Goal: Navigation & Orientation: Find specific page/section

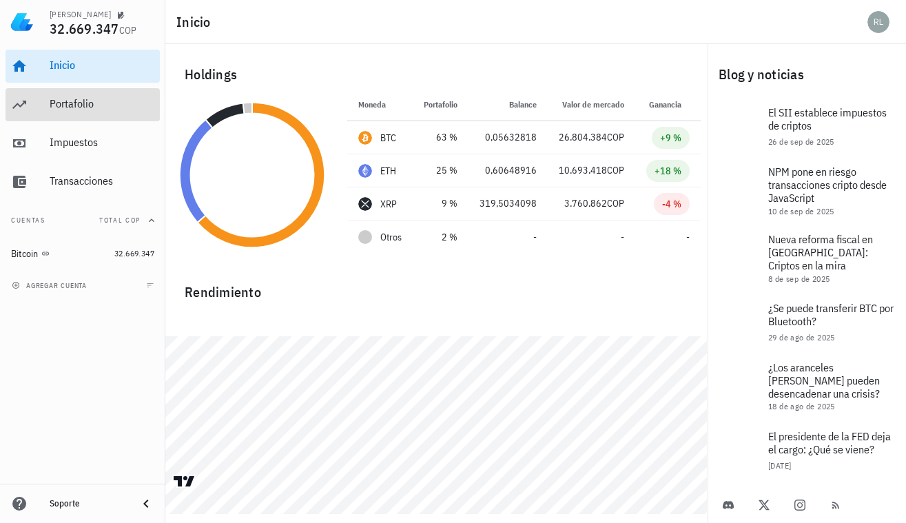
click at [62, 105] on div "Portafolio" at bounding box center [102, 103] width 105 height 13
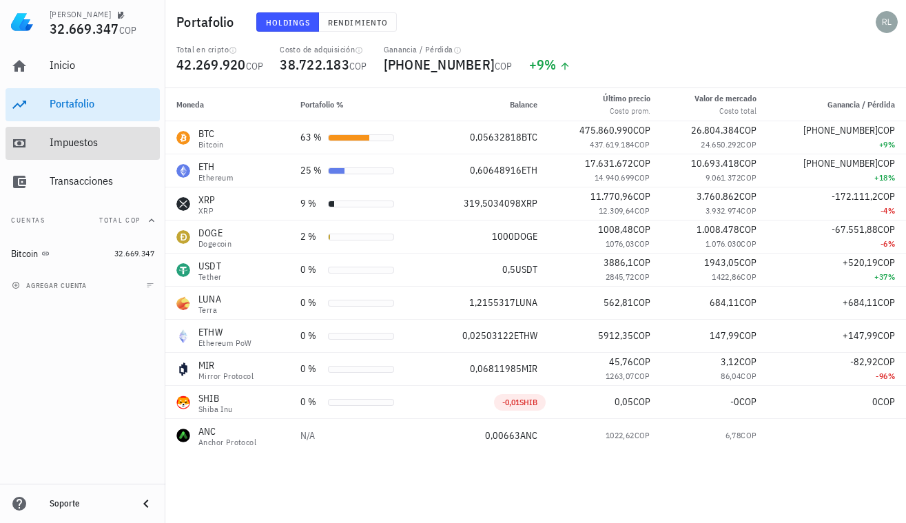
click at [78, 143] on div "Impuestos" at bounding box center [102, 142] width 105 height 13
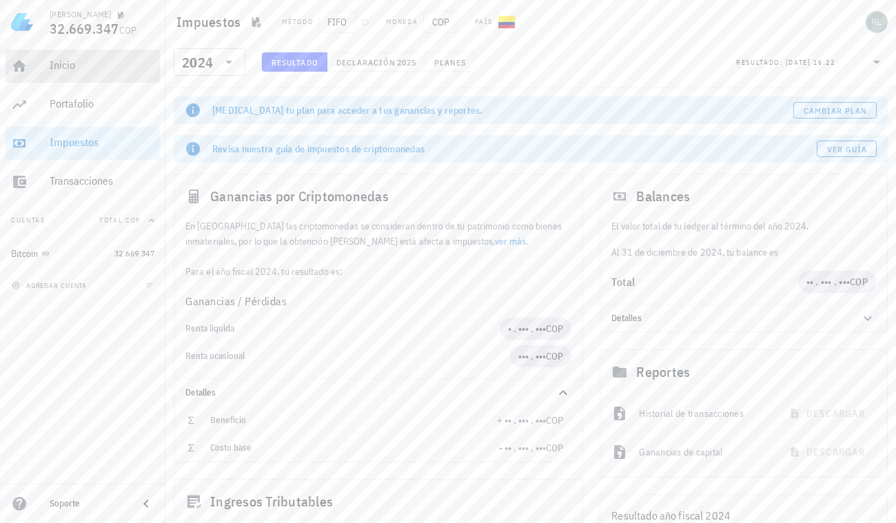
click at [68, 66] on div "Inicio" at bounding box center [102, 65] width 105 height 13
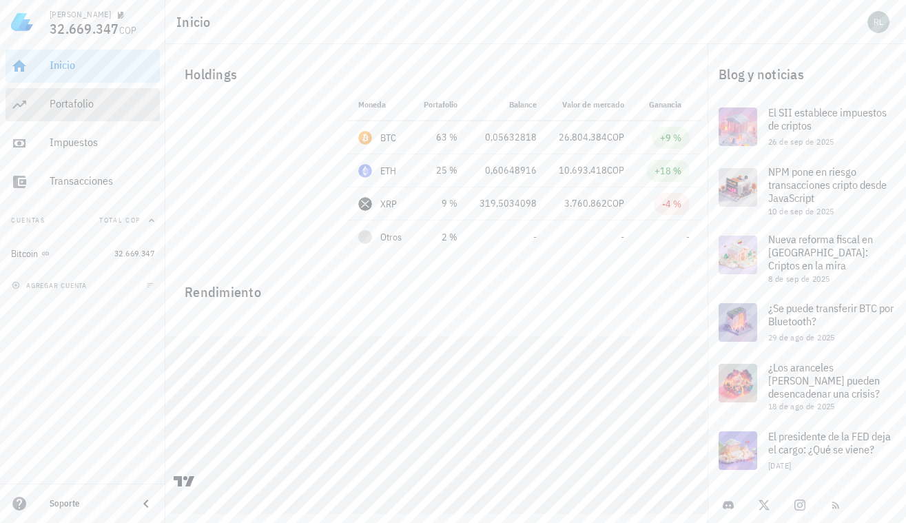
click at [61, 98] on div "Portafolio" at bounding box center [102, 104] width 105 height 31
